Goal: Find specific page/section: Find specific page/section

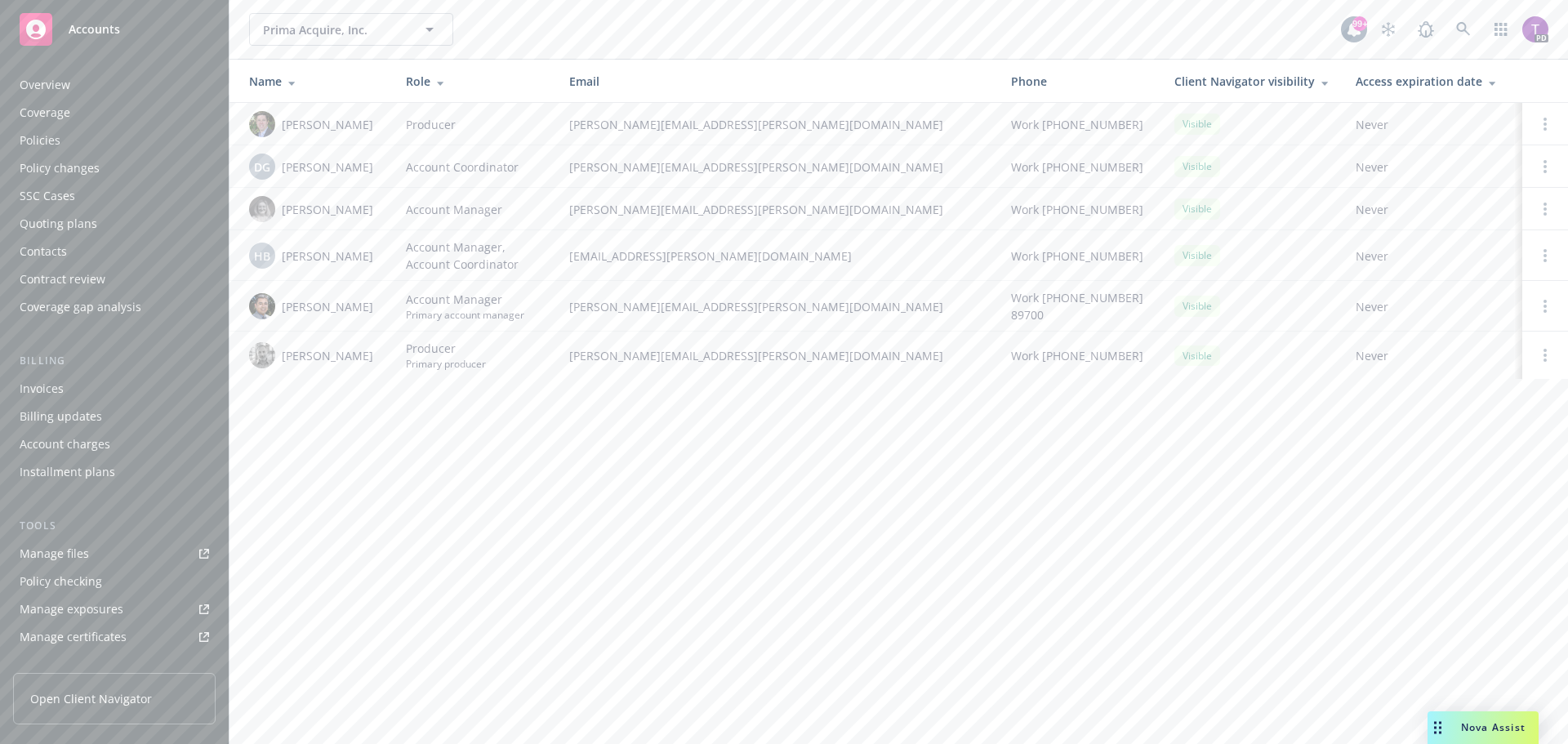
scroll to position [320, 0]
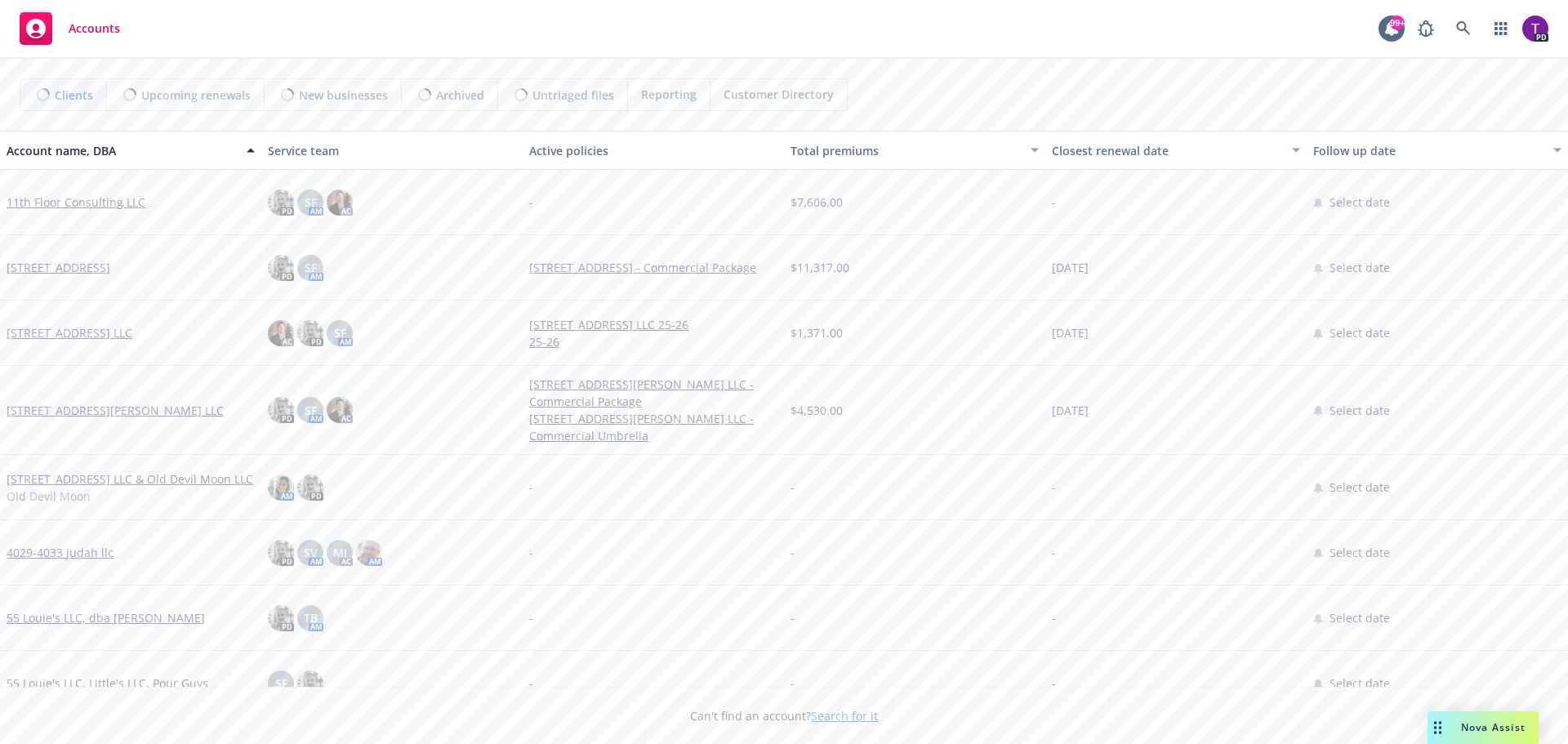
click at [861, 716] on link "Search for it" at bounding box center [845, 715] width 67 height 15
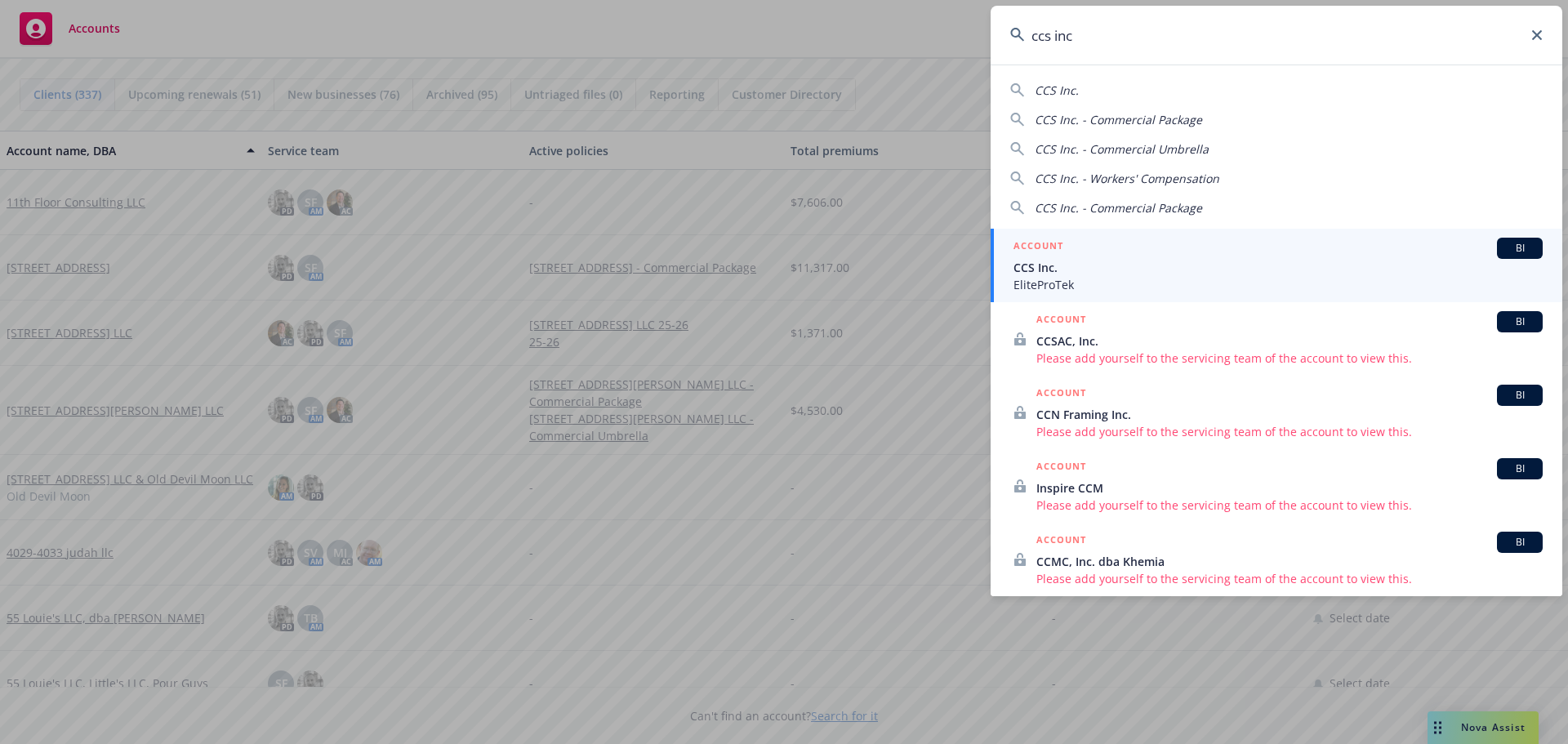
type input "ccs inc"
click at [1103, 258] on span "CCS Inc." at bounding box center [1278, 267] width 530 height 17
